Goal: Transaction & Acquisition: Obtain resource

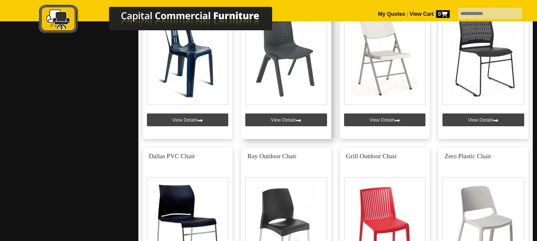
scroll to position [422, 0]
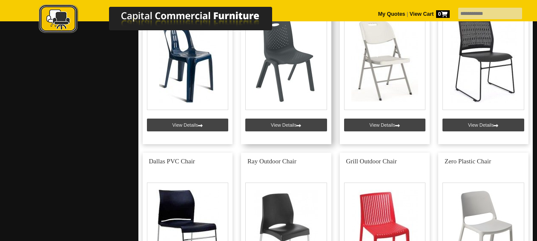
click at [285, 127] on link at bounding box center [286, 62] width 90 height 164
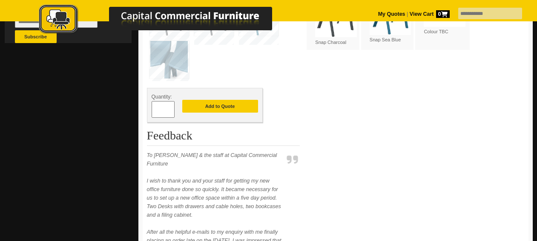
scroll to position [345, 0]
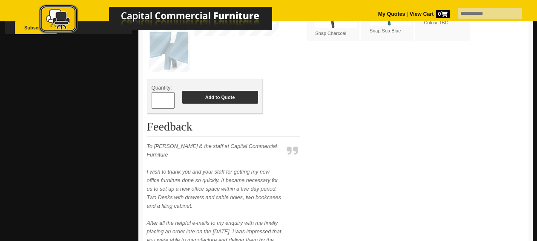
click at [233, 94] on button "Add to Quote" at bounding box center [220, 97] width 76 height 13
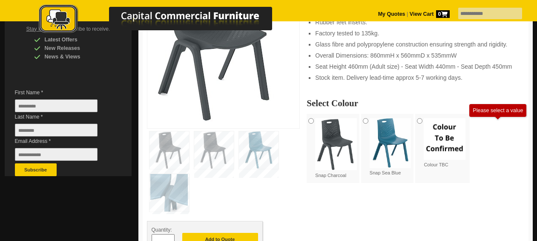
click at [337, 135] on img at bounding box center [336, 144] width 42 height 52
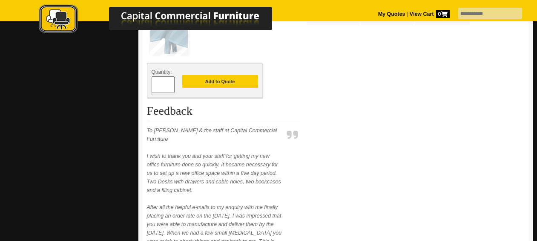
scroll to position [425, 0]
